Goal: Task Accomplishment & Management: Use online tool/utility

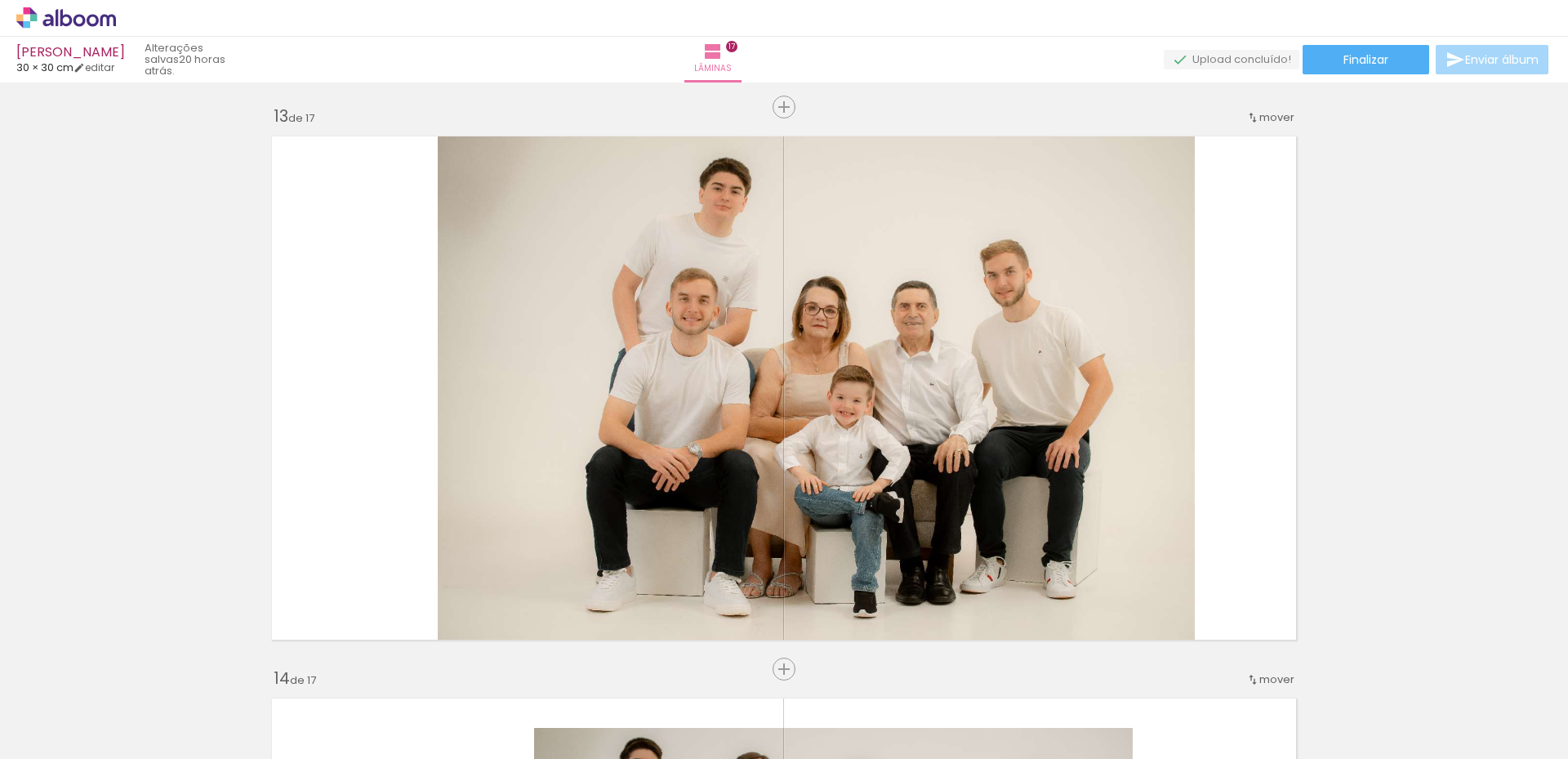
scroll to position [0, 1773]
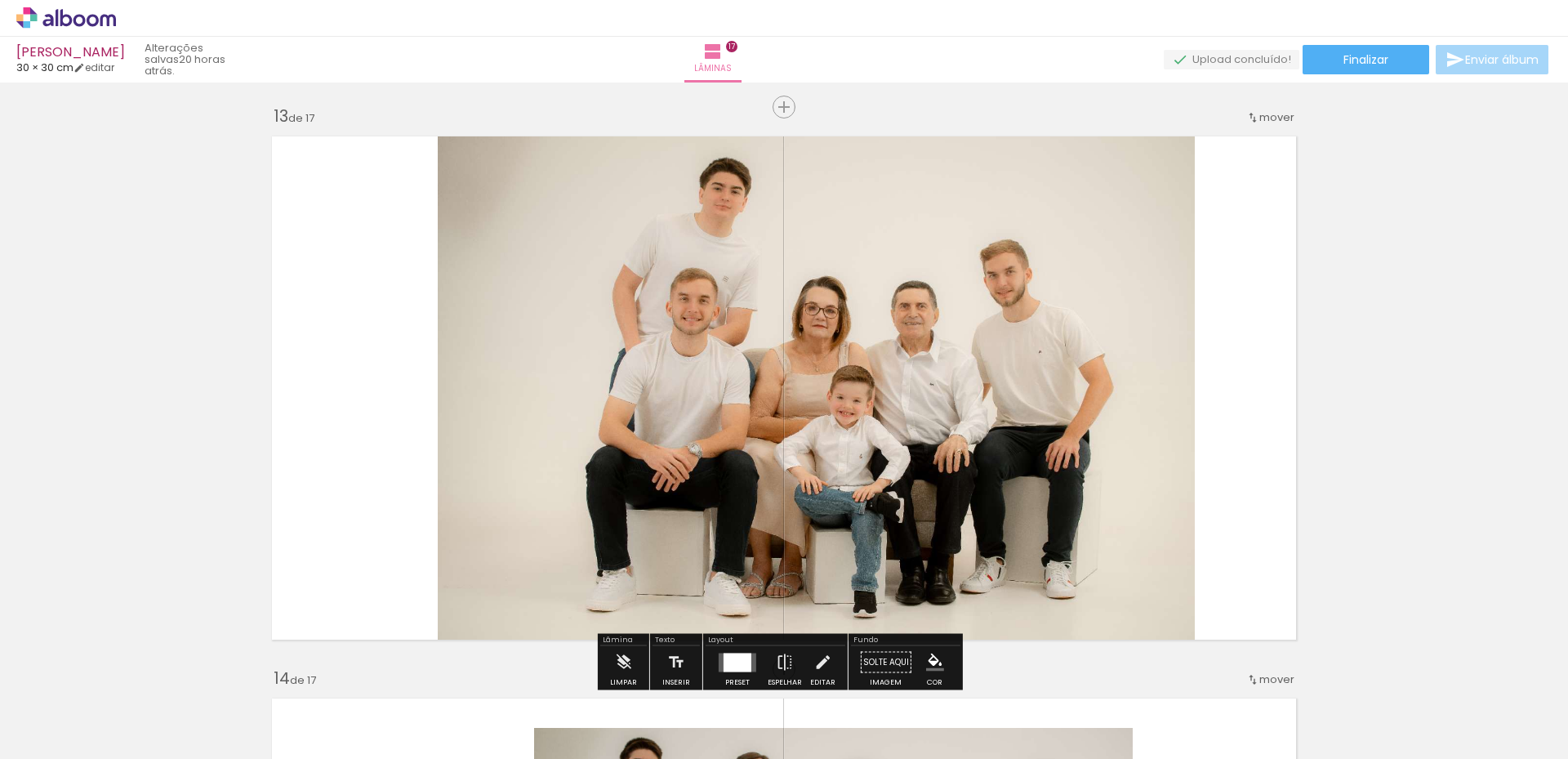
click at [52, 16] on icon at bounding box center [66, 18] width 99 height 22
